Goal: Task Accomplishment & Management: Manage account settings

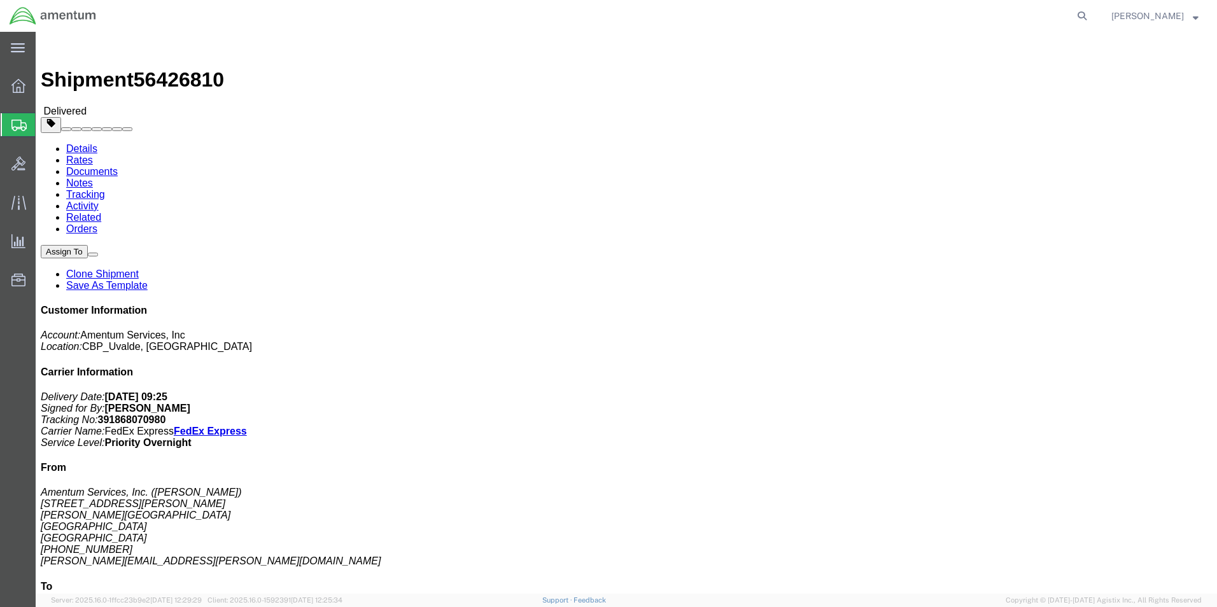
click at [0, 0] on span "Create from Template" at bounding box center [0, 0] width 0 height 0
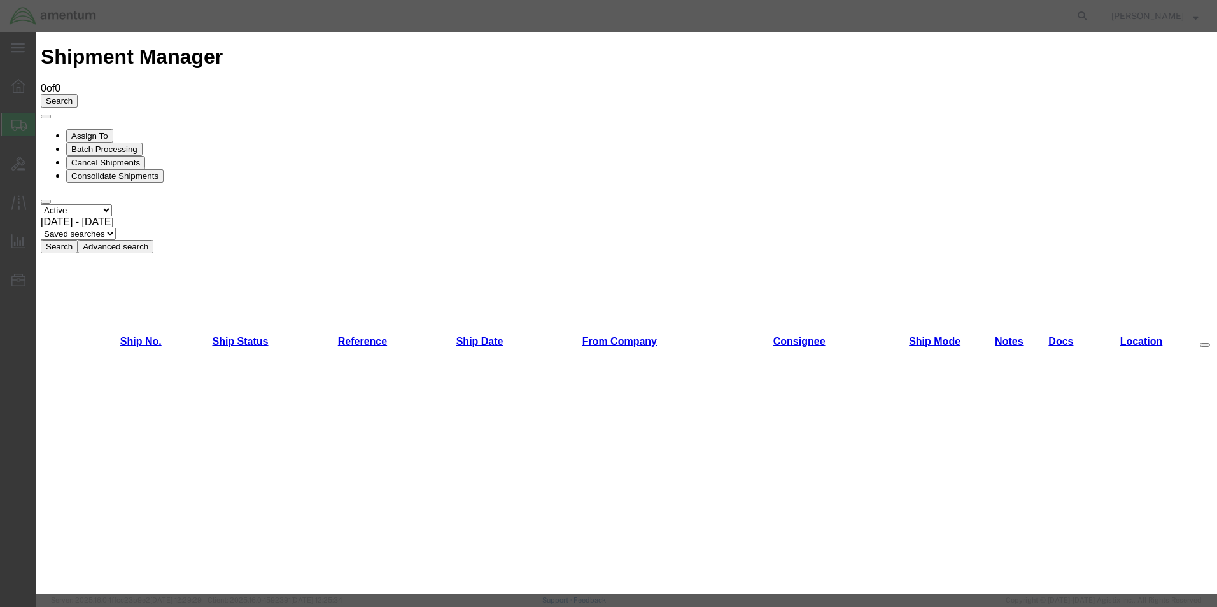
scroll to position [573, 0]
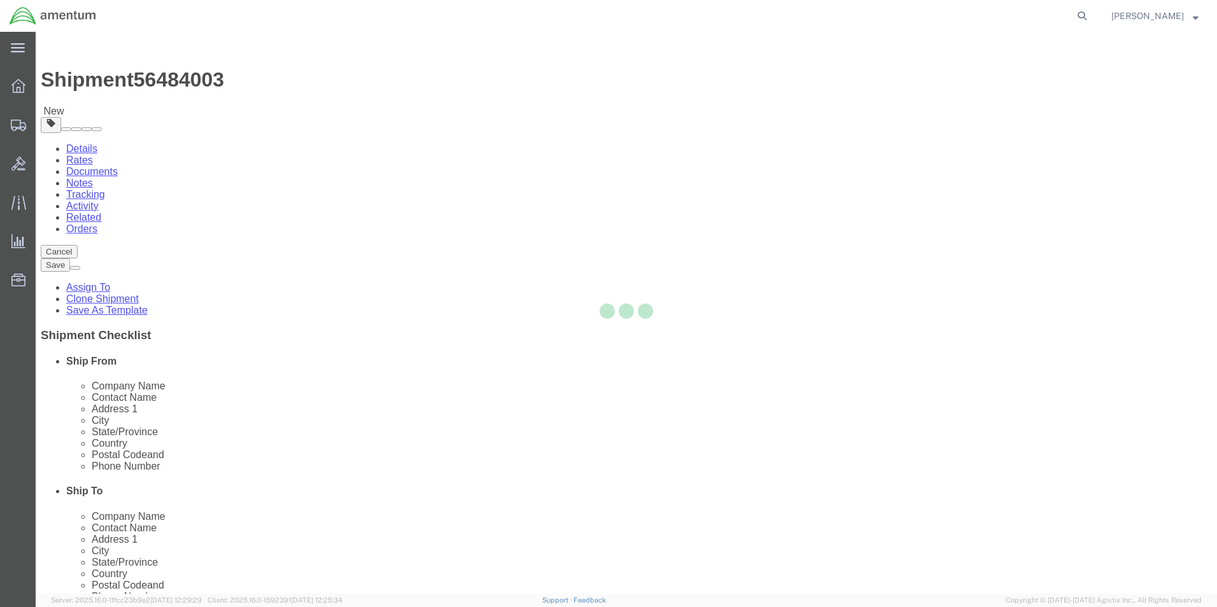
select select "49950"
select select
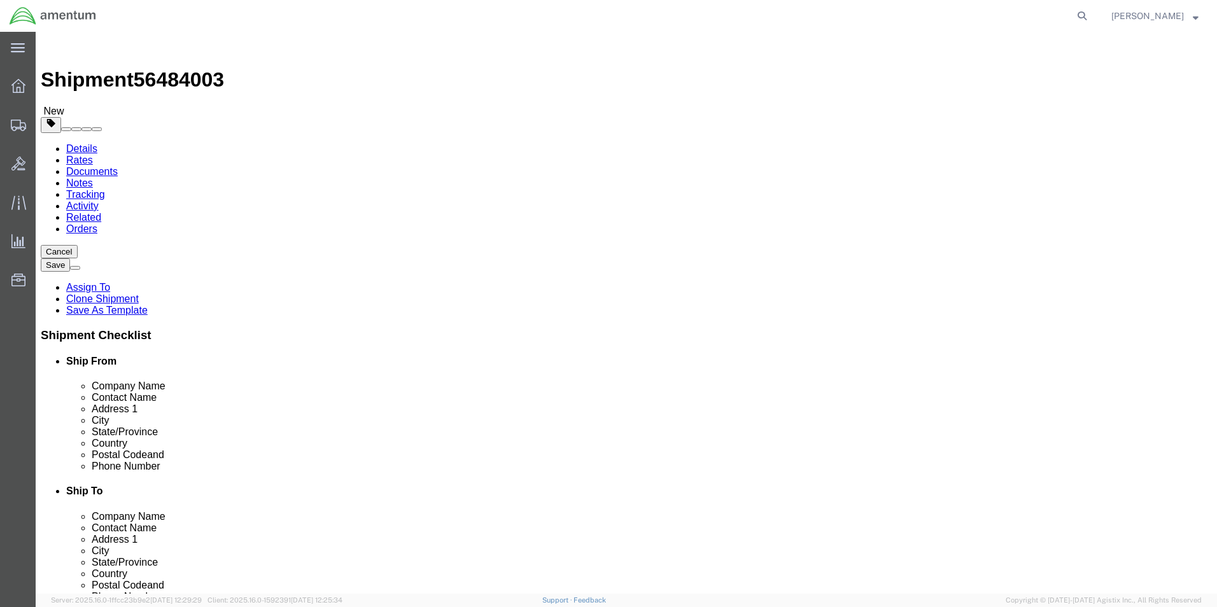
click input "SRC SUPPLY...[PERSON_NAME]"
type input "S"
type input "SRC"
click p "- Amentum Services, Inc. - (SRC SUPPLY...[PERSON_NAME]) [STREET_ADDRESS]"
type input "[PERSON_NAME][EMAIL_ADDRESS][PERSON_NAME][DOMAIN_NAME]"
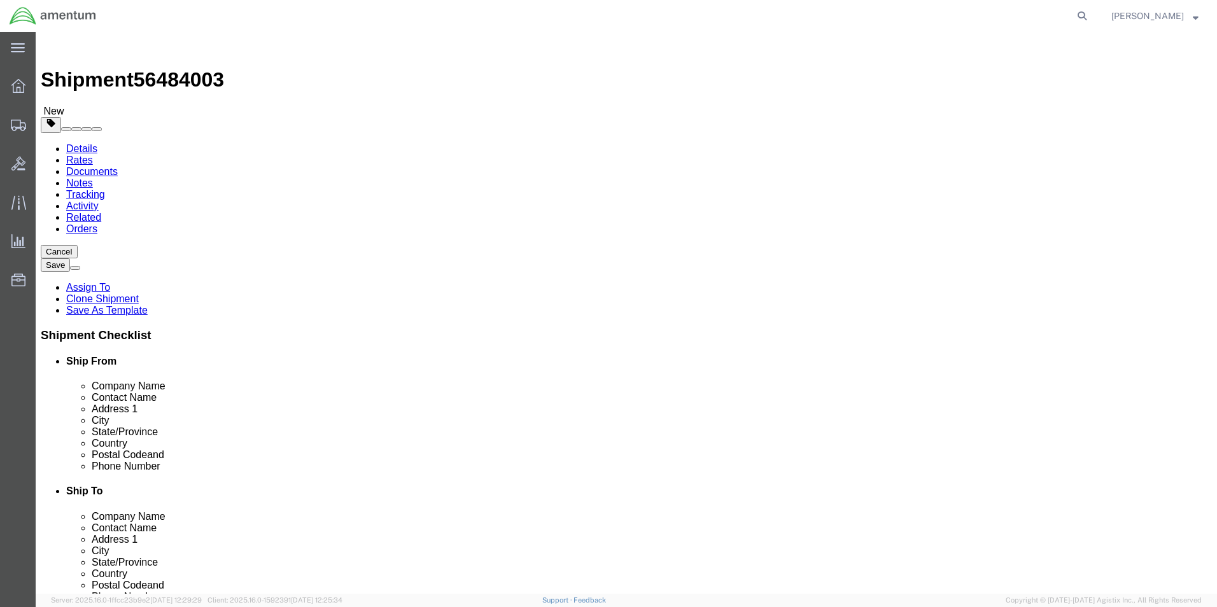
select select "FL"
type input "SRC SUPPLY...[PERSON_NAME]"
click div "Ship To Location Location My Profile Location [PHONE_NUMBER] [PHONE_NUMBER] [PH…"
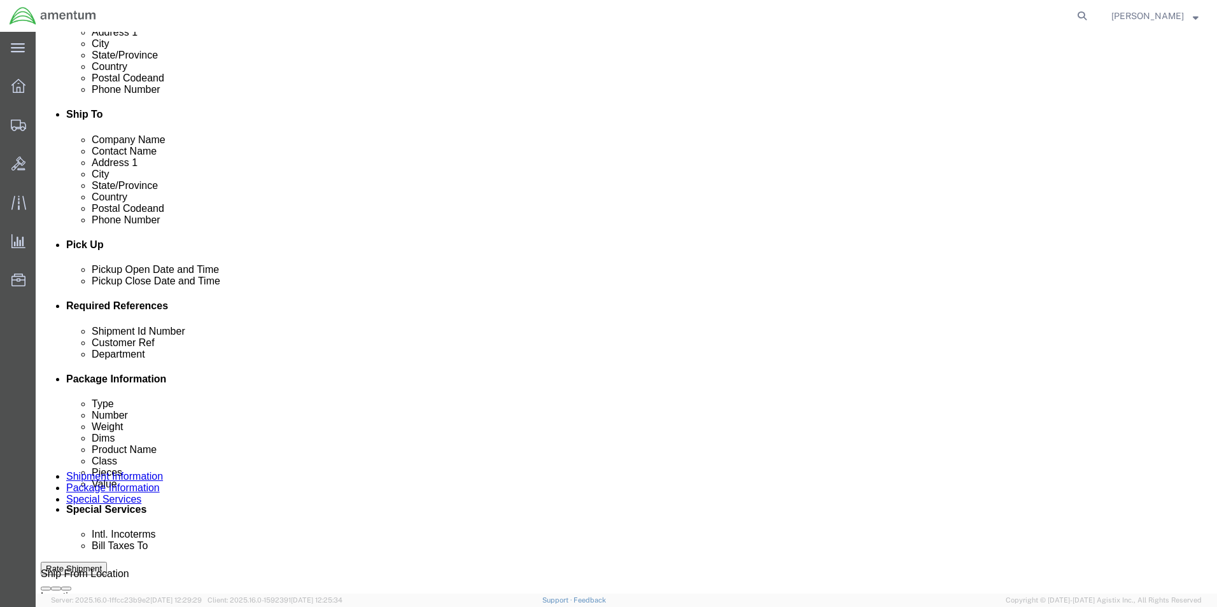
scroll to position [382, 0]
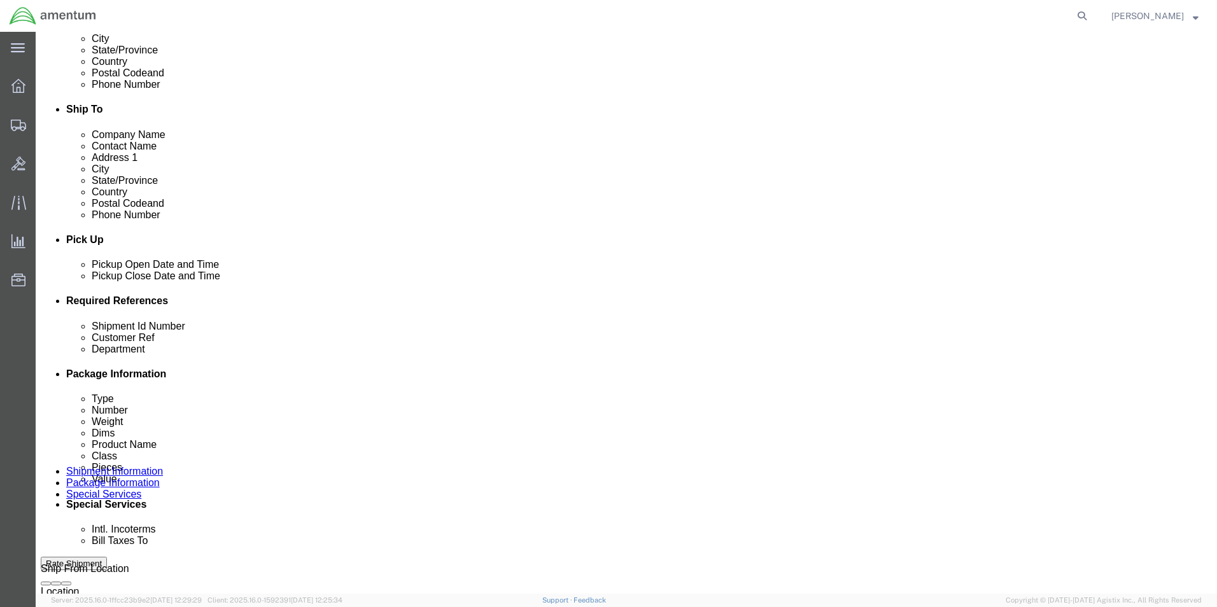
click input "IR61222"
type input "IR02118"
click div "Shipment Id Number IR02118 Customer Ref IR61222 Select Account Type Activity ID…"
click input "IR61222"
type input "IR02118"
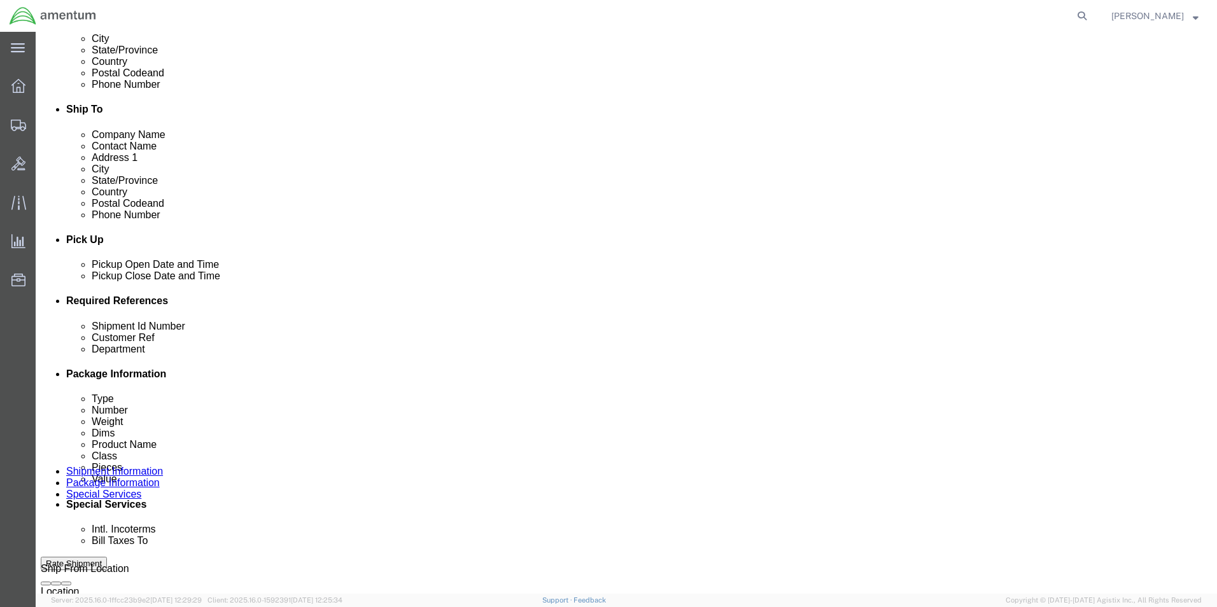
click div "Shipment Id Number IR02118 Customer Ref IR02118 Select Account Type Activity ID…"
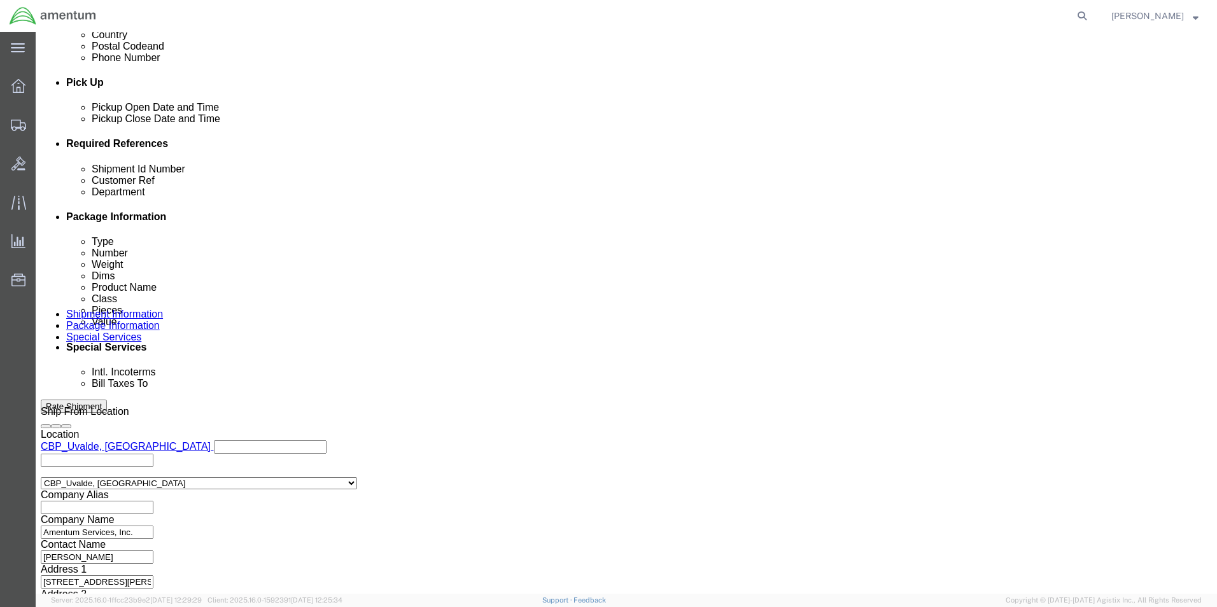
scroll to position [555, 0]
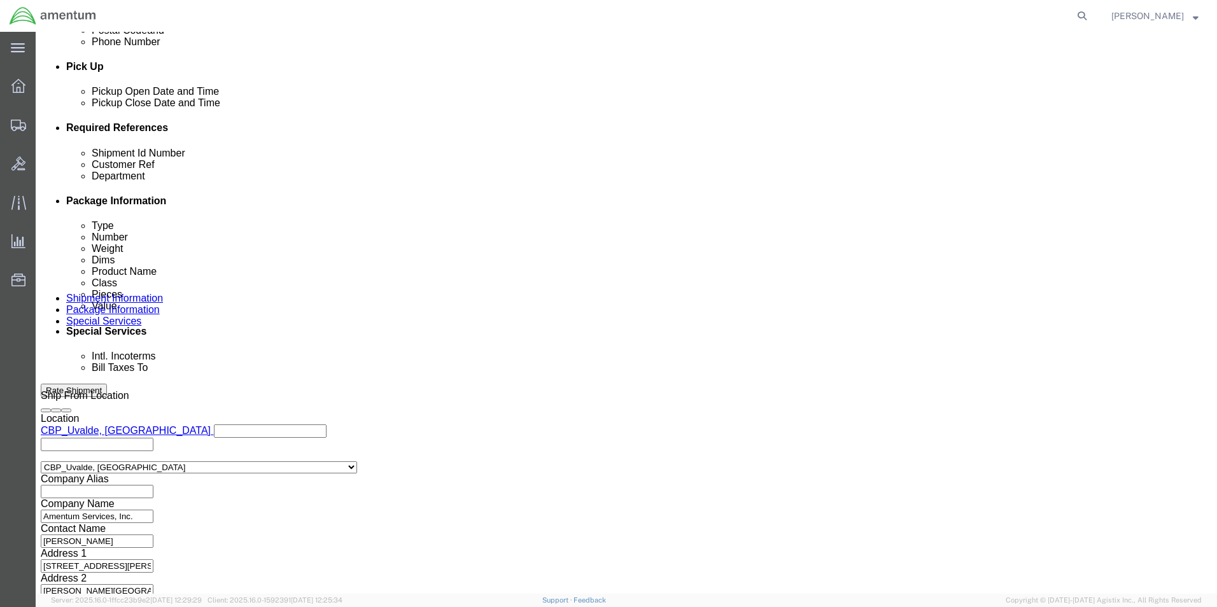
click button "Continue"
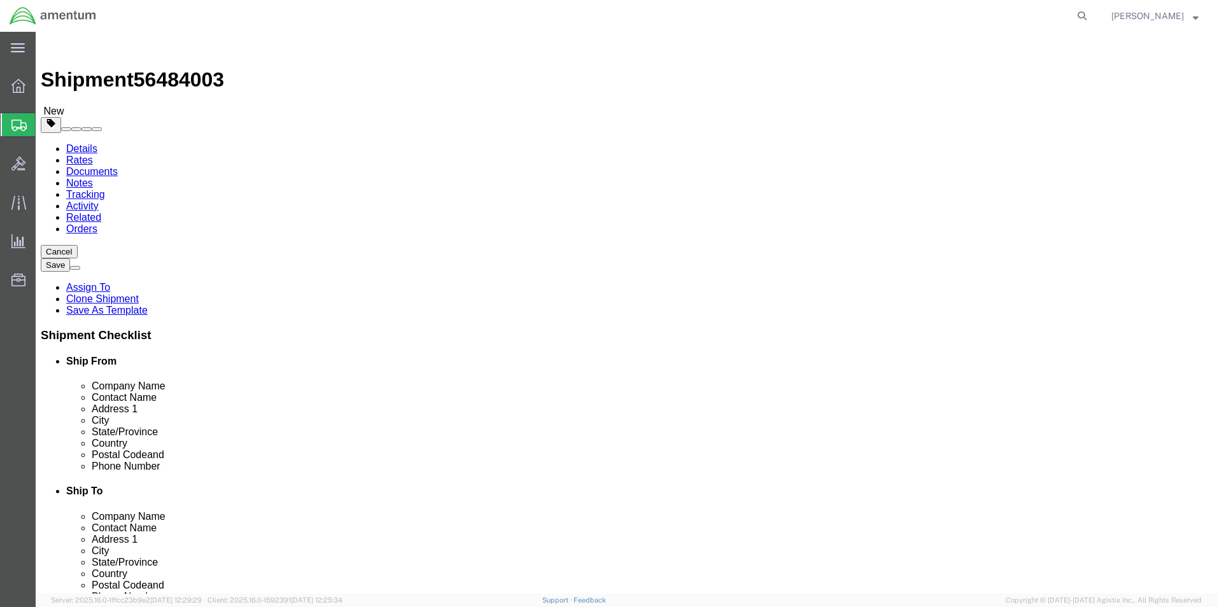
click input "52.00"
type input "5"
type input "40.00"
type input "32.00"
type input "58.00"
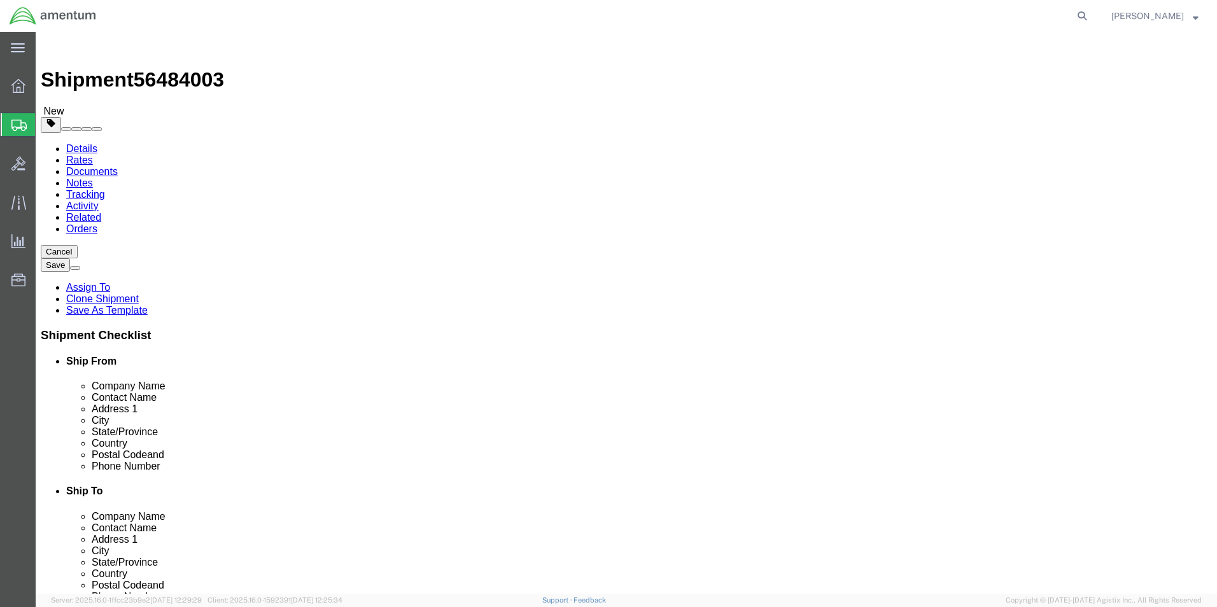
click input "320.00"
type input "3"
type input "284.00"
click div "Package Content # 1 1 x Pallet(s) Standard (Not Stackable) Package Type Select …"
click dd "3.00 Each"
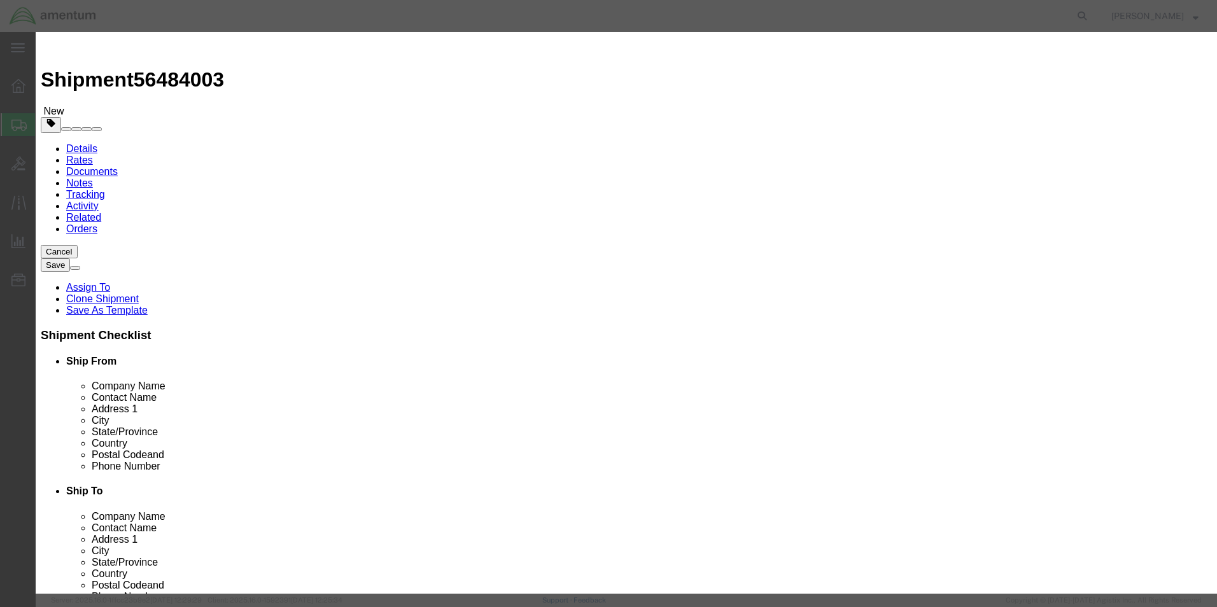
click input "3.00"
type input "3"
type input "2.0"
type input "4666666.67"
click h3 "Edit content"
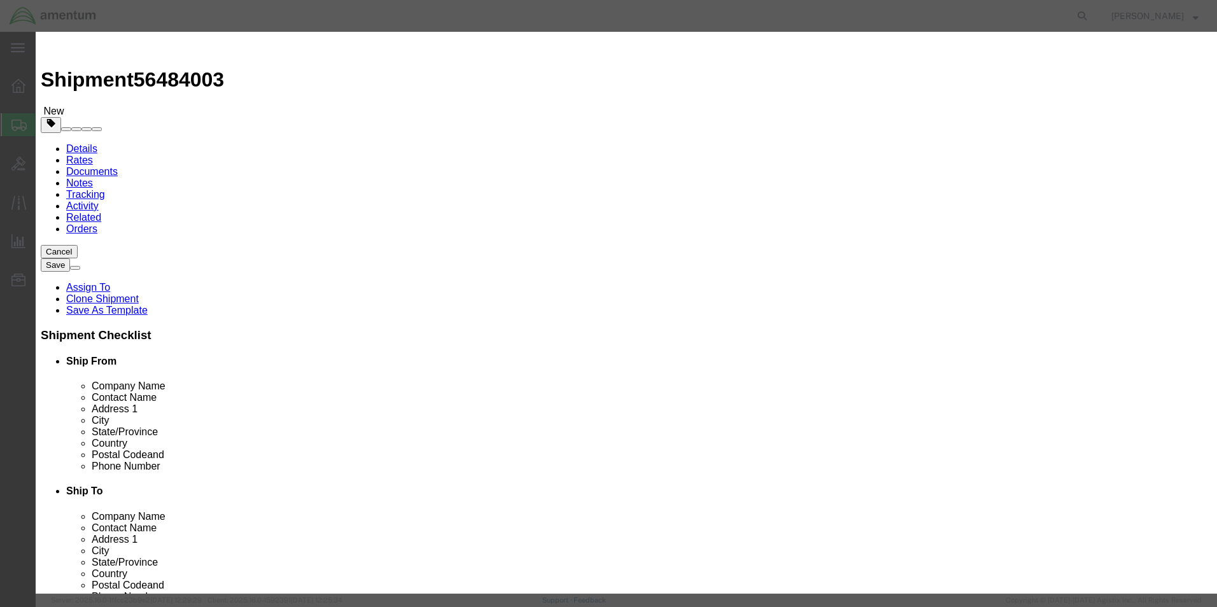
click button "Save & Close"
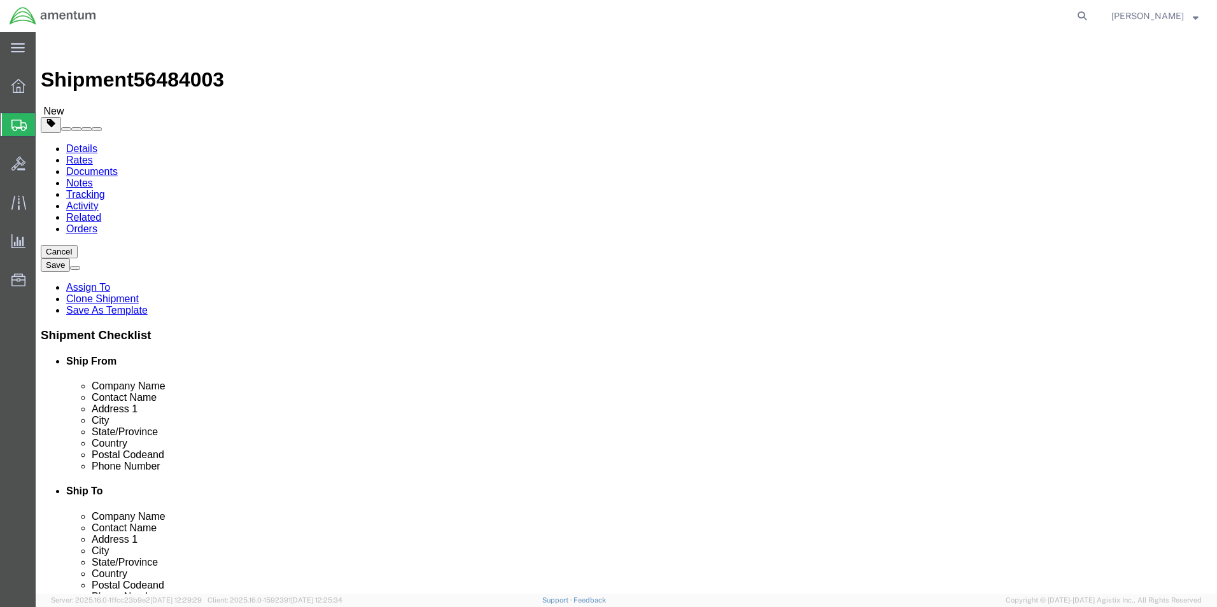
click button "Rate Shipment"
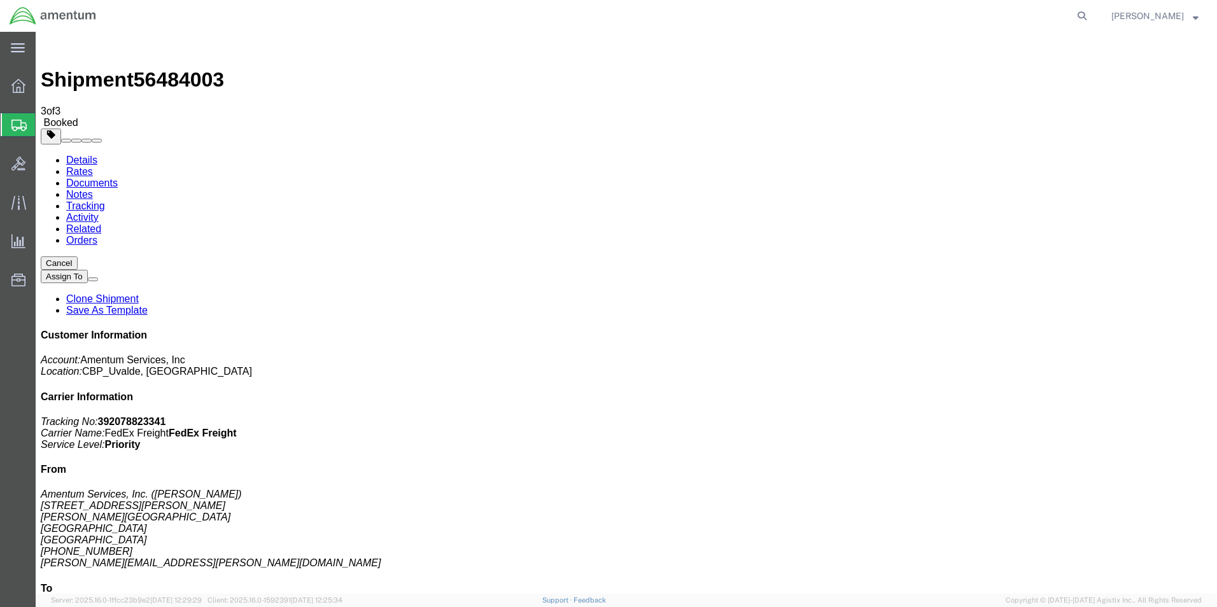
checkbox input "true"
checkbox input "false"
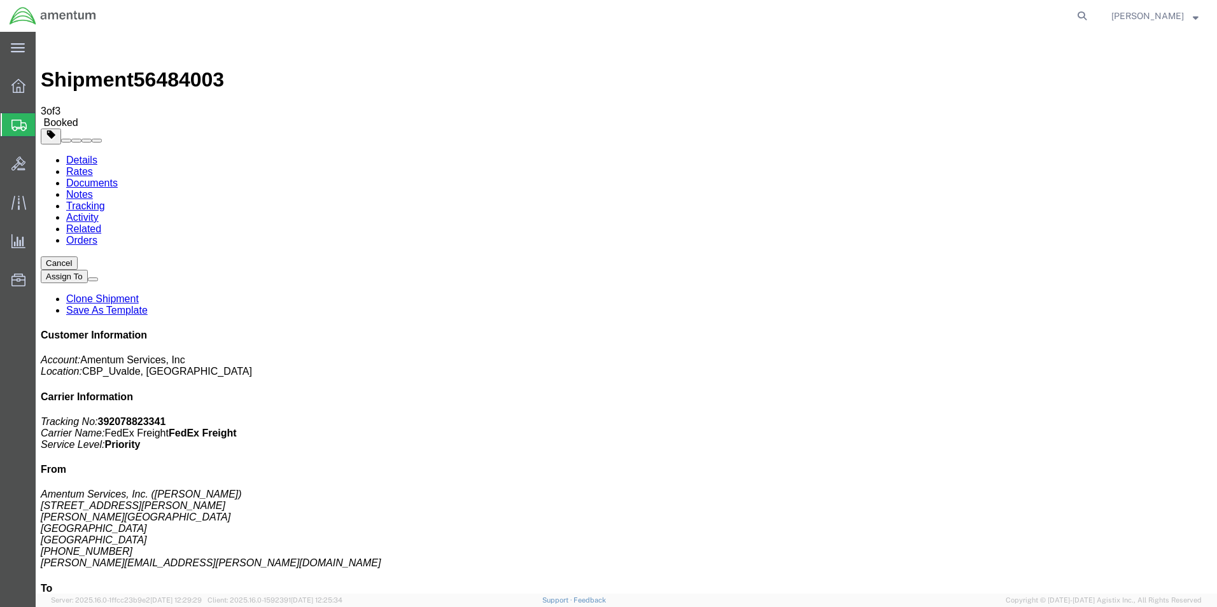
click at [0, 0] on span "Shipment Manager" at bounding box center [0, 0] width 0 height 0
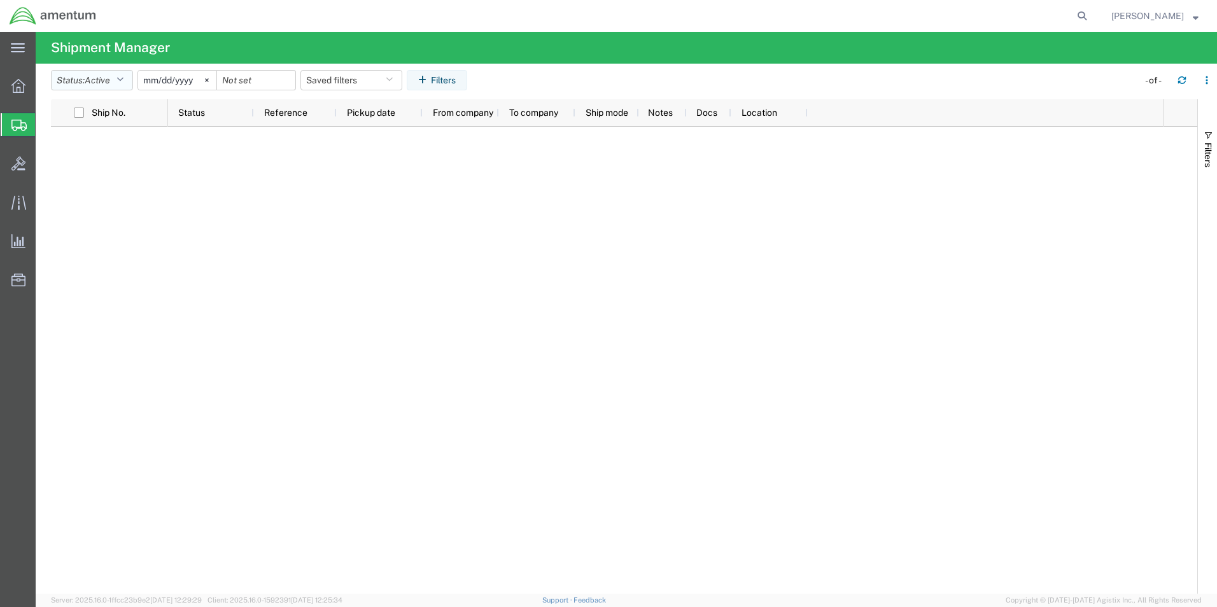
click at [124, 81] on icon "button" at bounding box center [120, 80] width 7 height 9
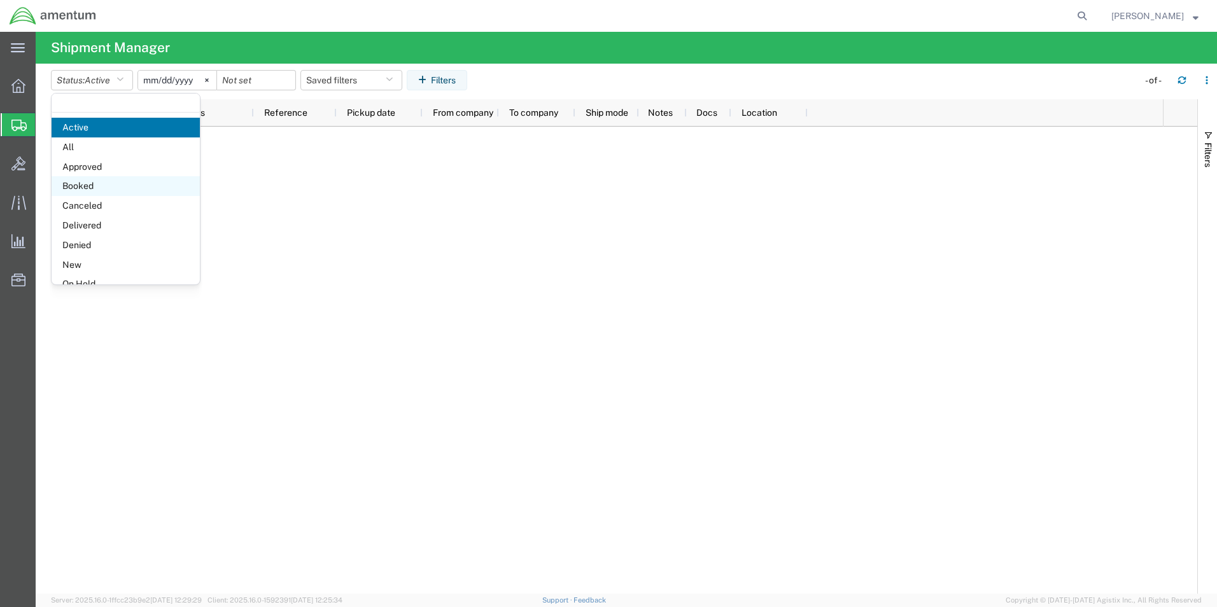
click at [80, 181] on span "Booked" at bounding box center [126, 186] width 148 height 20
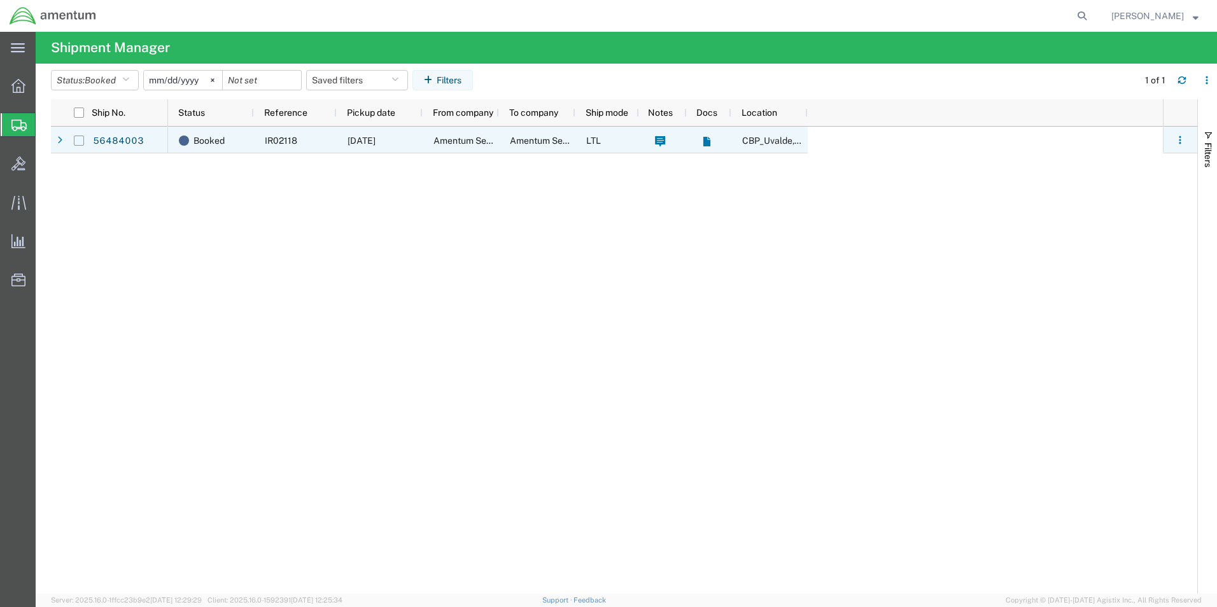
click at [81, 143] on input "Press Space to toggle row selection (unchecked)" at bounding box center [79, 141] width 10 height 10
checkbox input "true"
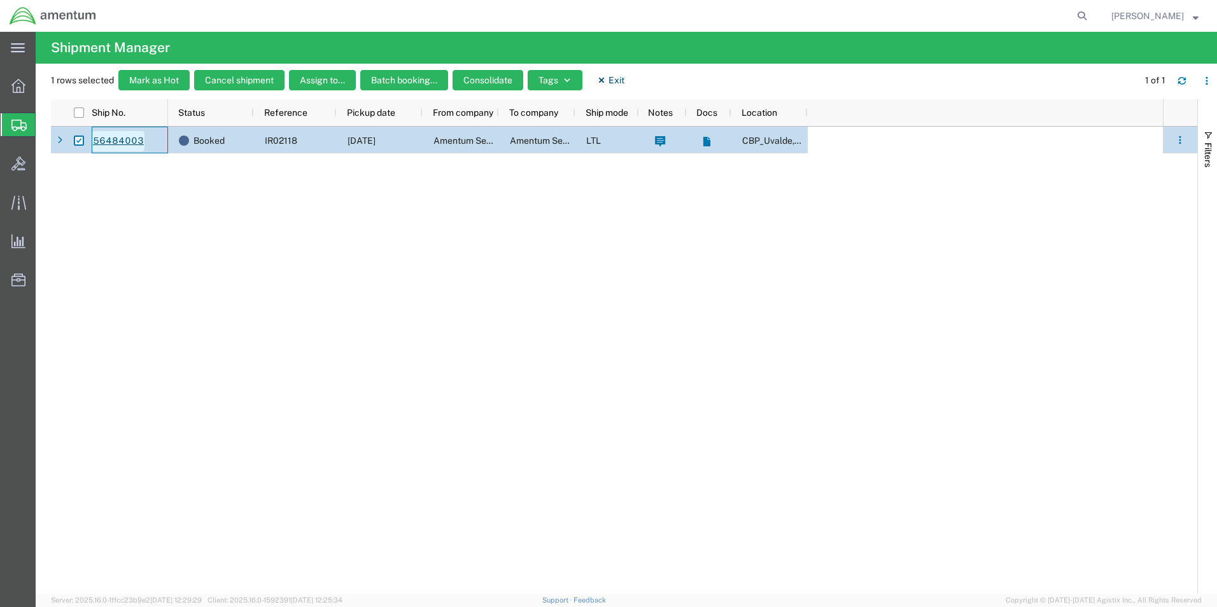
click at [109, 139] on link "56484003" at bounding box center [118, 141] width 52 height 20
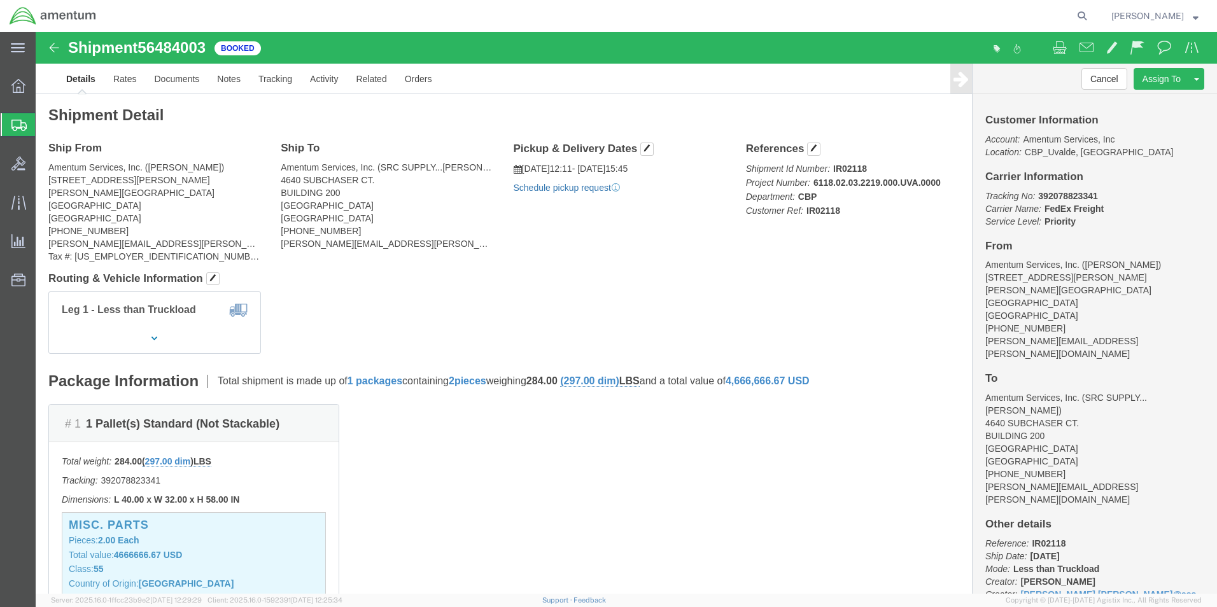
click link "Schedule pickup request"
click at [1196, 13] on strong "button" at bounding box center [1196, 15] width 6 height 4
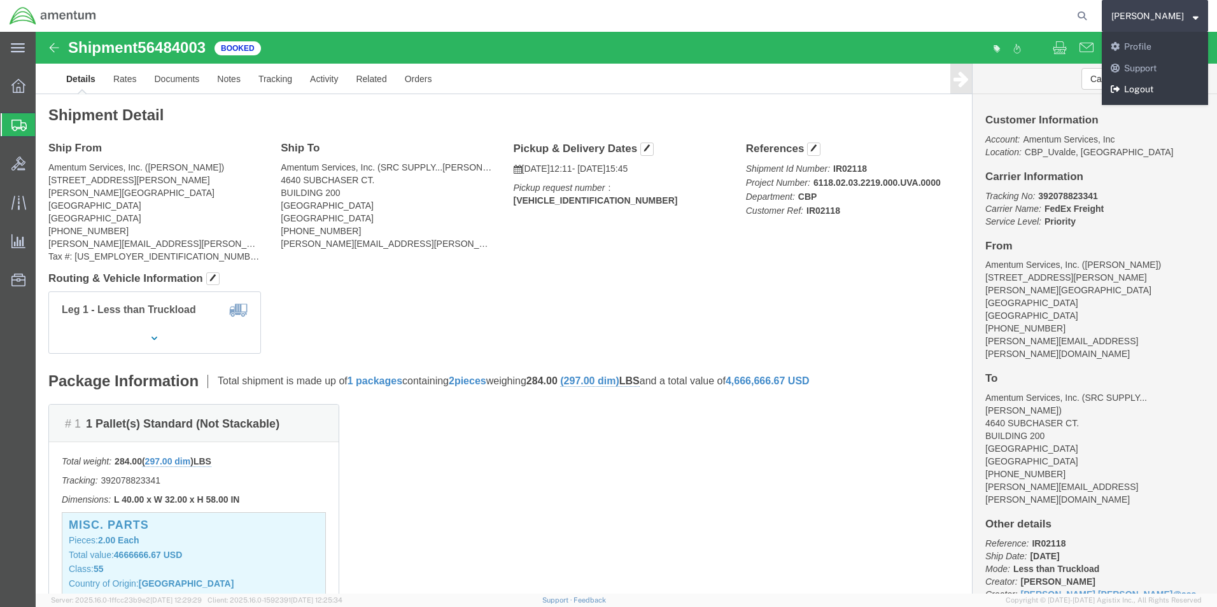
click at [1159, 84] on link "Logout" at bounding box center [1155, 90] width 106 height 22
